Goal: Check status: Check status

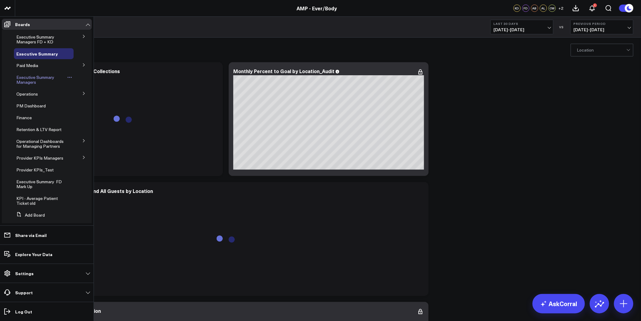
click at [28, 75] on span "Executive Summary Managers" at bounding box center [35, 79] width 38 height 11
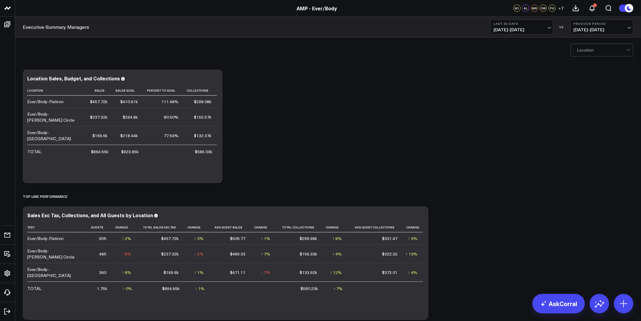
click at [537, 34] on button "Last 30 Days [DATE] - [DATE]" at bounding box center [522, 27] width 63 height 15
click at [502, 155] on link "MTD" at bounding box center [522, 158] width 62 height 12
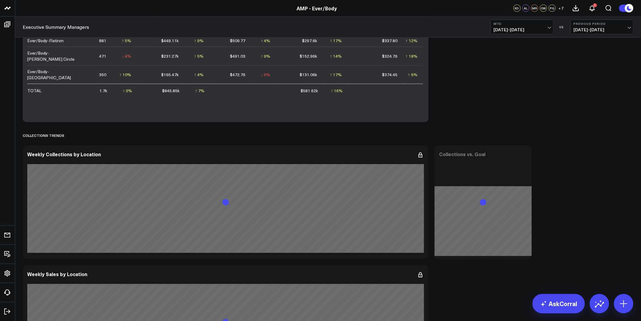
scroll to position [235, 0]
